Goal: Communication & Community: Answer question/provide support

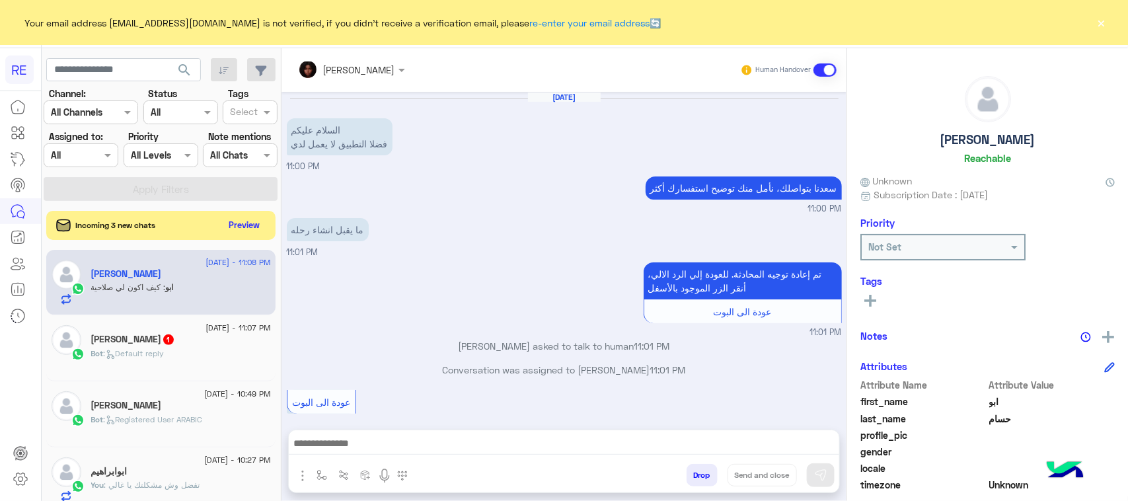
scroll to position [1501, 0]
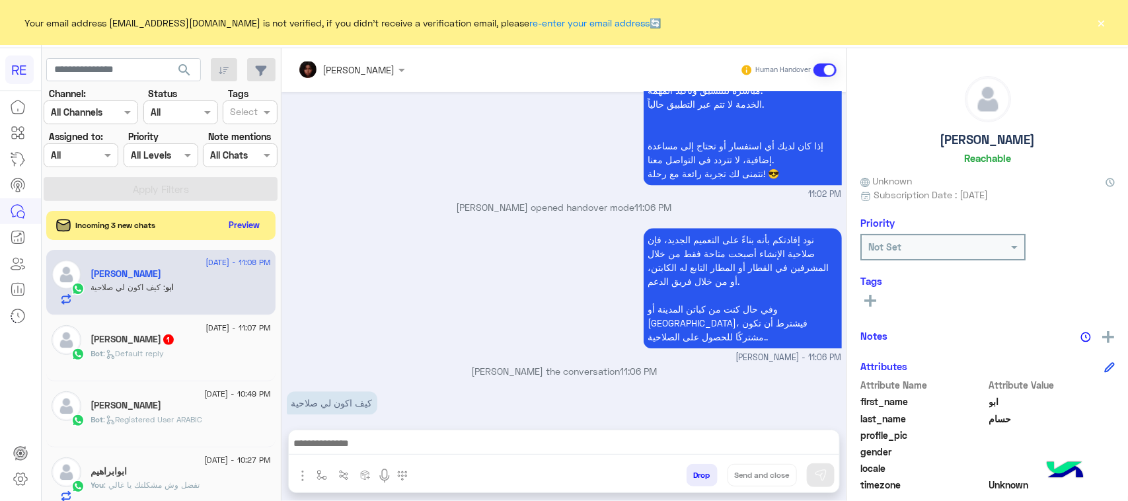
click at [186, 371] on div "Bot : Default reply" at bounding box center [181, 359] width 180 height 23
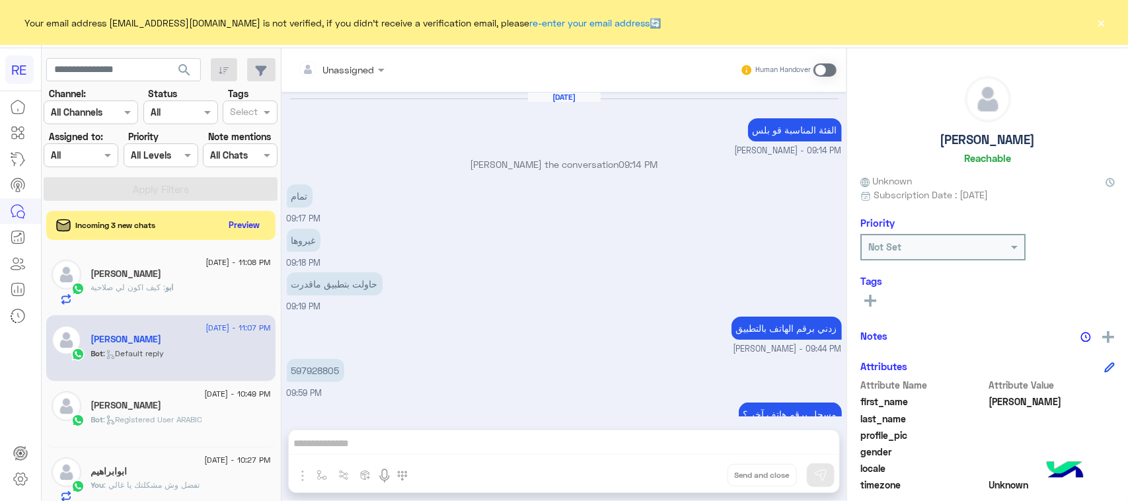
scroll to position [626, 0]
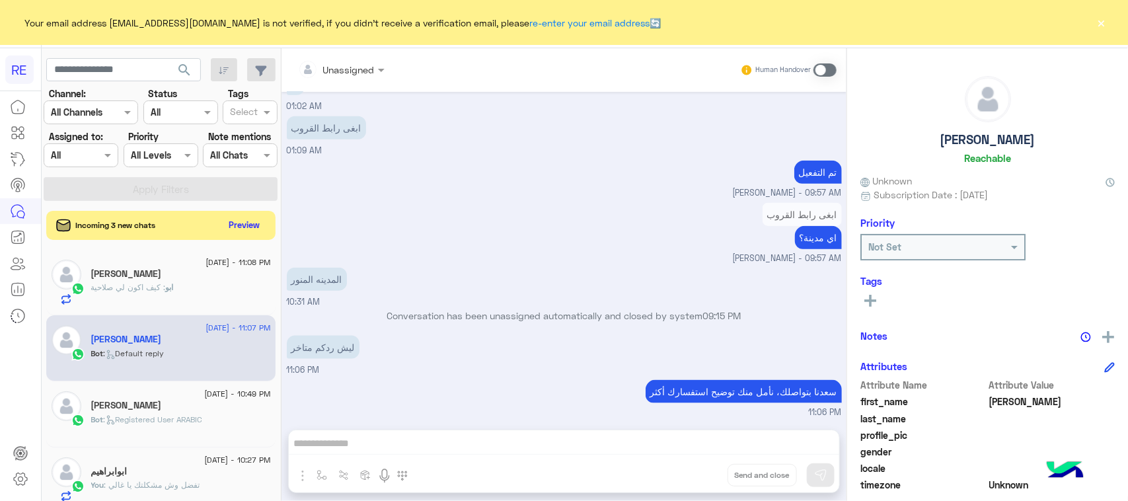
click at [329, 352] on p "ليش ردكم متاخر" at bounding box center [323, 347] width 73 height 23
click at [438, 440] on div "Unassigned Human Handover [DATE] الفئة المناسبة قو بلس [PERSON_NAME] - 09:14 PM…" at bounding box center [564, 277] width 565 height 458
click at [824, 71] on span at bounding box center [825, 69] width 23 height 13
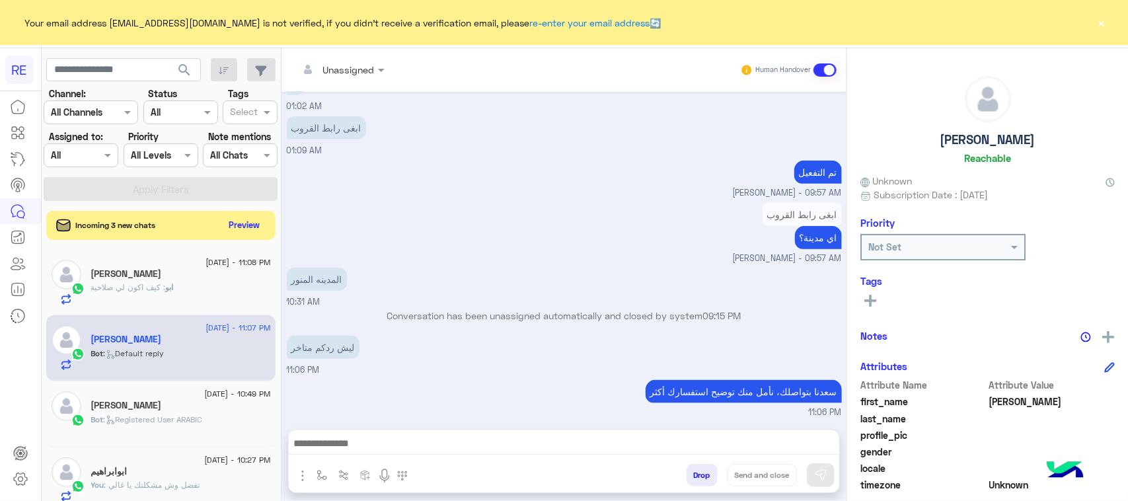
scroll to position [650, 0]
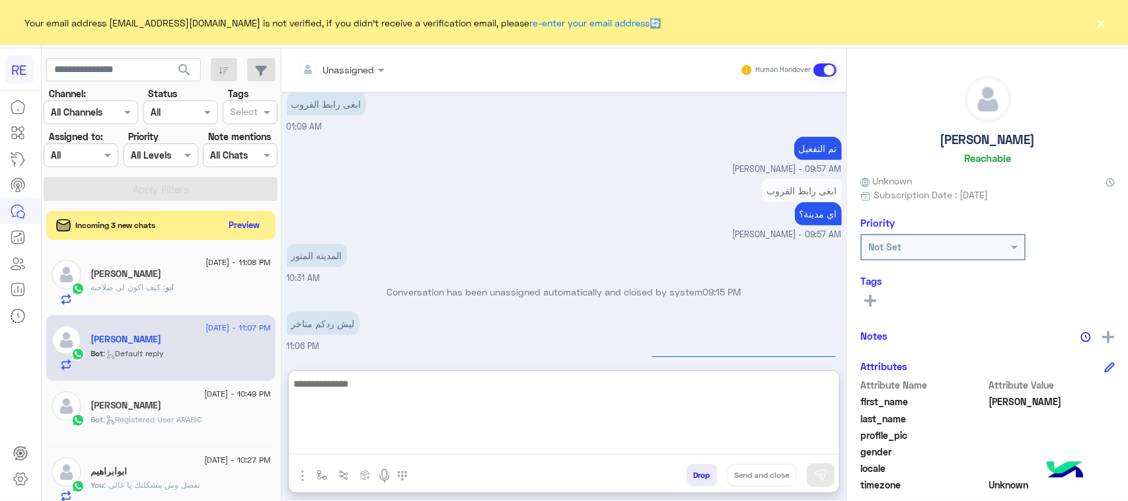
paste textarea "**********"
type textarea "**********"
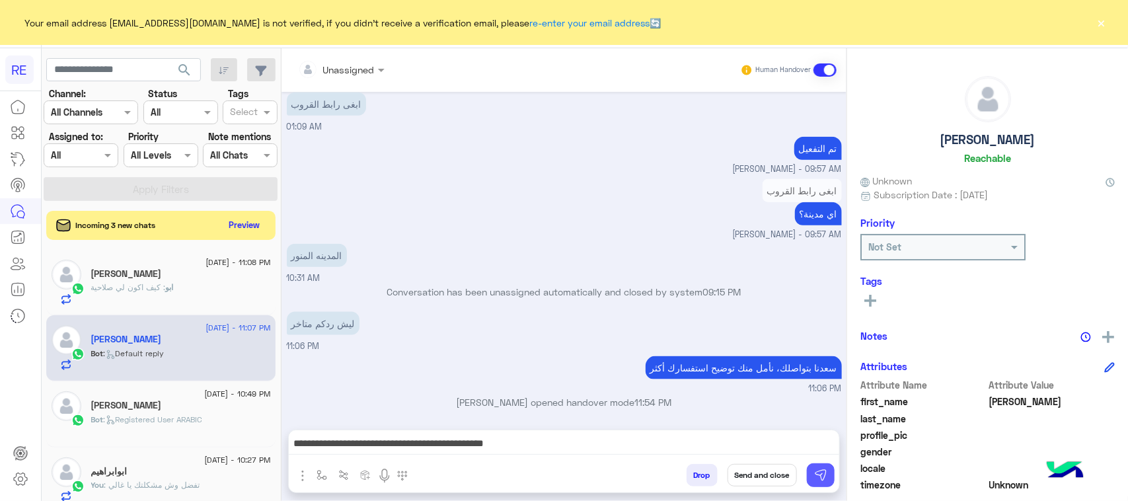
click at [820, 481] on img at bounding box center [820, 475] width 13 height 13
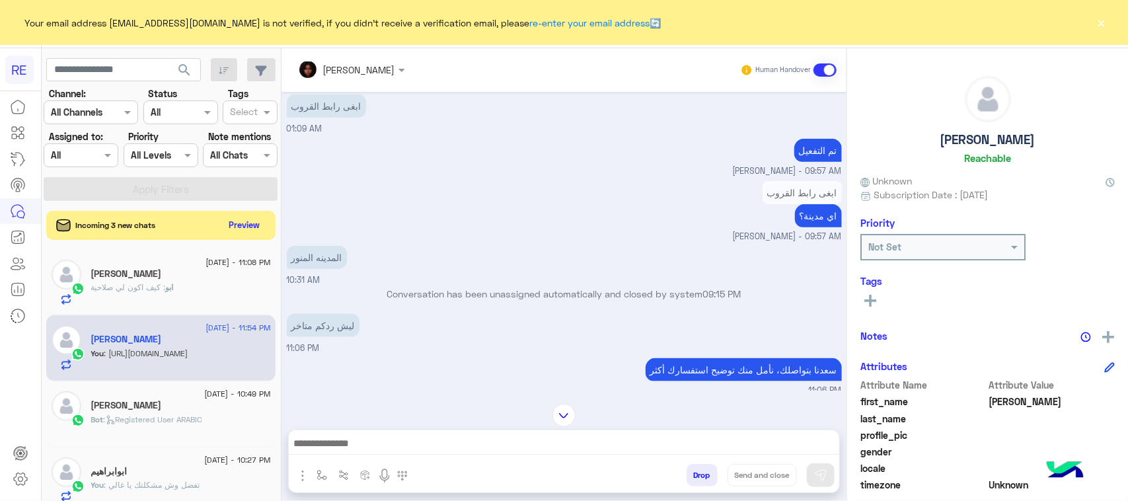
scroll to position [730, 0]
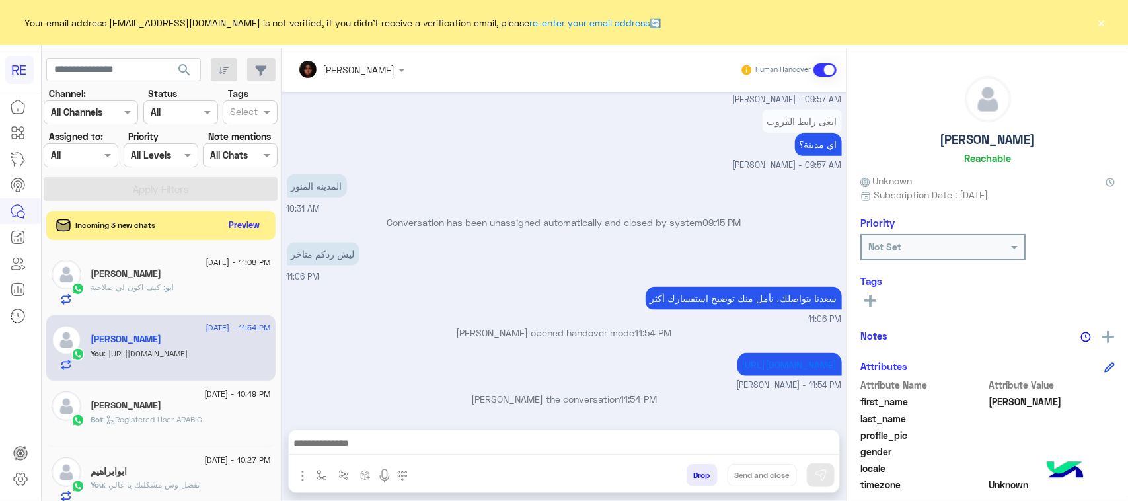
click at [216, 405] on div "[PERSON_NAME]" at bounding box center [181, 407] width 180 height 14
